Goal: Transaction & Acquisition: Purchase product/service

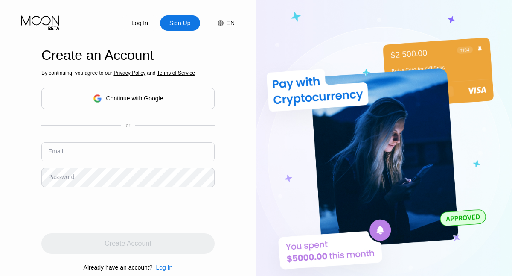
click at [128, 152] on input "text" at bounding box center [127, 151] width 173 height 19
type input "[EMAIL_ADDRESS][DOMAIN_NAME]"
click at [128, 243] on div "Create Account" at bounding box center [128, 243] width 47 height 9
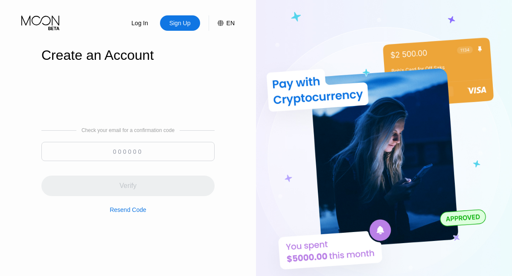
click at [128, 151] on input at bounding box center [127, 151] width 173 height 19
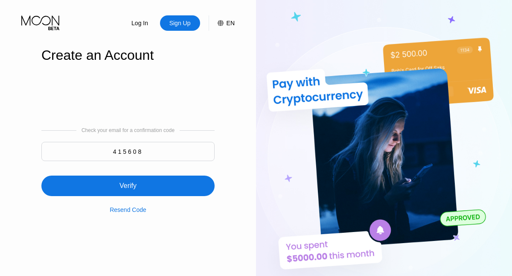
type input "415608"
click at [128, 181] on div "Verify" at bounding box center [127, 185] width 173 height 20
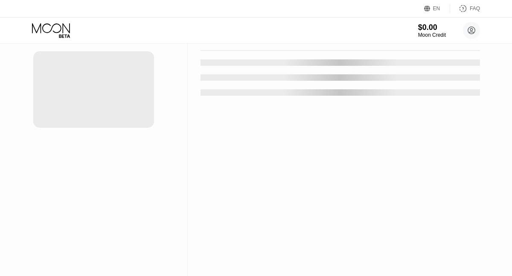
click at [129, 21] on div "New Card" at bounding box center [133, 17] width 26 height 7
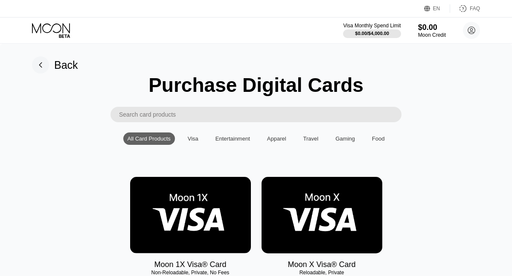
click at [190, 215] on img at bounding box center [190, 215] width 121 height 76
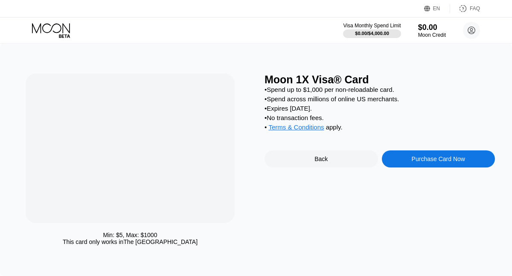
click at [438, 160] on div "Purchase Card Now" at bounding box center [438, 158] width 53 height 7
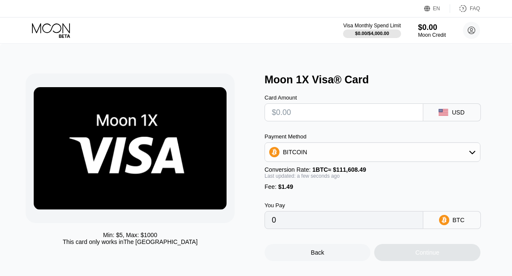
type input "$2"
type input "0.00003128"
type input "$20"
type input "0.00019255"
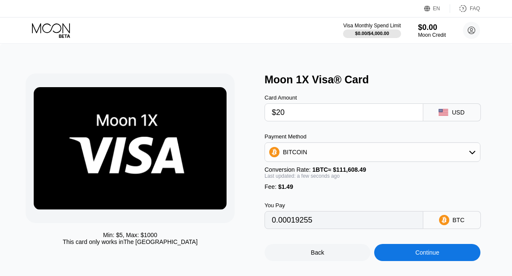
click at [427, 253] on div "Continue" at bounding box center [427, 252] width 24 height 7
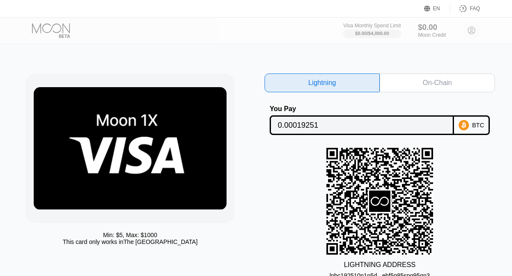
click at [437, 83] on div "On-Chain" at bounding box center [437, 83] width 29 height 9
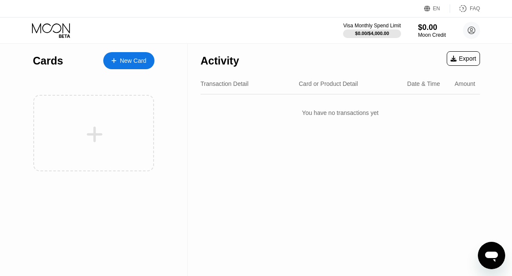
click at [293, 25] on div "Visa Monthly Spend Limit $0.00 / $4,000.00 $0.00 Moon Credit sakauemiy3455@outl…" at bounding box center [256, 30] width 512 height 26
